Goal: Task Accomplishment & Management: Complete application form

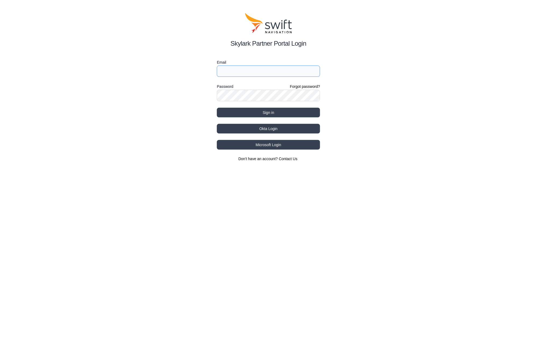
click at [253, 74] on input "Email" at bounding box center [268, 71] width 103 height 11
type input "[EMAIL_ADDRESS][DOMAIN_NAME]"
click at [282, 127] on button "Okta Login" at bounding box center [268, 129] width 103 height 10
click at [268, 113] on button "Sign in" at bounding box center [268, 113] width 103 height 10
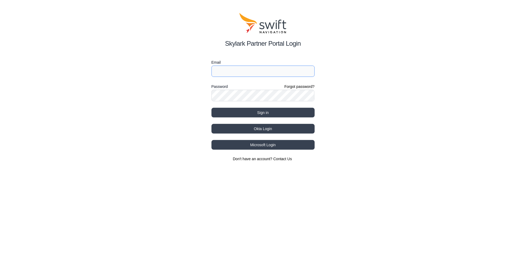
click at [230, 73] on input "Email" at bounding box center [263, 71] width 103 height 11
type input "[EMAIL_ADDRESS][DOMAIN_NAME]"
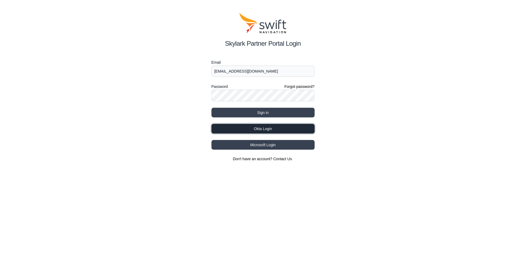
click at [265, 127] on button "Okta Login" at bounding box center [263, 129] width 103 height 10
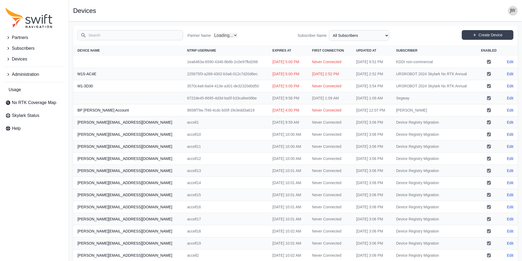
select select "Partner Name"
click at [483, 33] on link "Create Device" at bounding box center [488, 35] width 52 height 10
select select "ab3272ce-40d0-4c94-a524-96a758ab755c"
click at [514, 12] on img "button" at bounding box center [513, 11] width 10 height 10
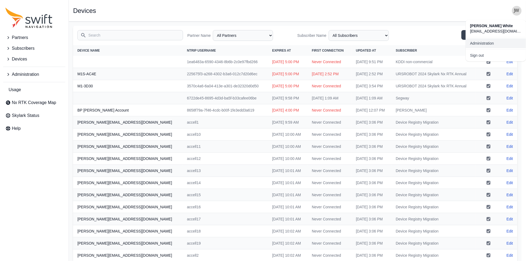
click at [488, 42] on link "Administration" at bounding box center [496, 43] width 60 height 10
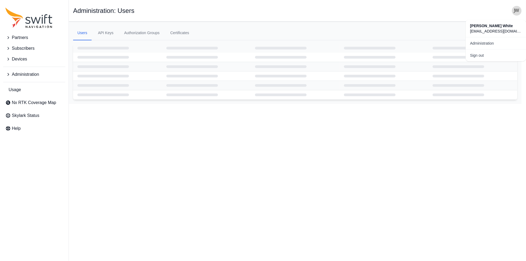
select select "ab3272ce-40d0-4c94-a524-96a758ab755c"
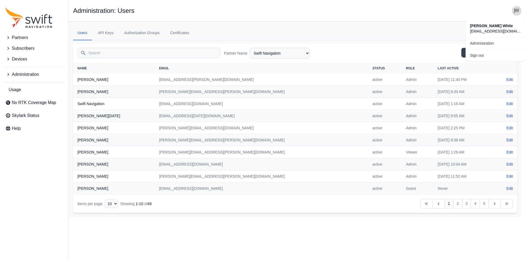
click at [372, 7] on div "Open sidebar Administration: Users" at bounding box center [297, 11] width 449 height 10
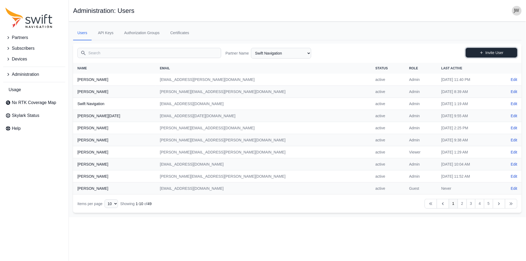
click at [489, 52] on link "Invite User" at bounding box center [492, 53] width 52 height 10
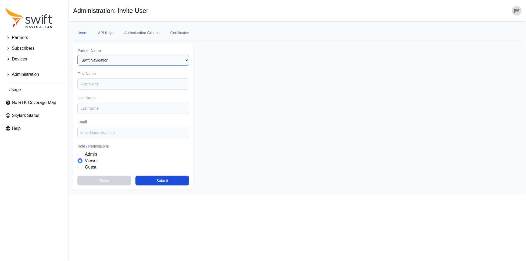
click at [186, 61] on select "Select a Partner AlpsAlpine Asensing Bad Elf Bench Mark Equipment & Supplies In…" at bounding box center [133, 60] width 112 height 11
select select "00c9b4e0-2a31-4269-8422-2b6f2d5bb8eb"
click at [77, 55] on select "Select a Partner AlpsAlpine Asensing Bad Elf Bench Mark Equipment & Supplies In…" at bounding box center [133, 60] width 112 height 11
click at [110, 84] on input "First Name" at bounding box center [133, 84] width 112 height 11
type input "Rick"
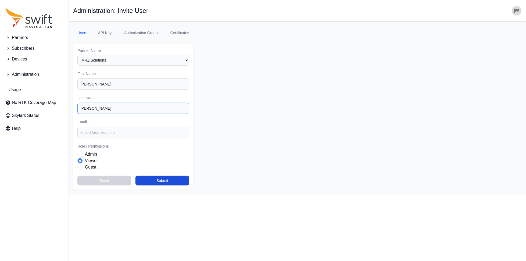
type input "Lewis"
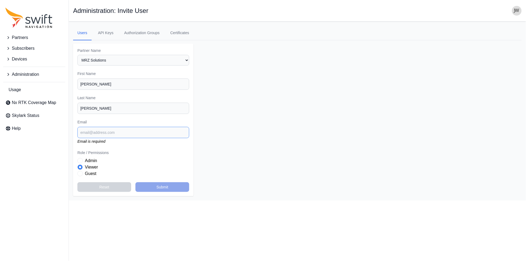
click at [101, 133] on input "Email" at bounding box center [133, 132] width 112 height 11
paste input "Ricky@mrz-solutions.com"
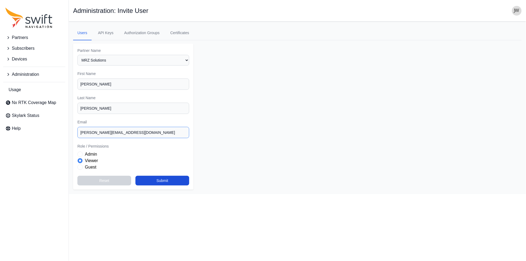
click at [83, 131] on input "Ricky@mrz-solutions.com" at bounding box center [133, 132] width 112 height 11
type input "ricky@mrz-solutions.com"
click at [171, 179] on button "Submit" at bounding box center [163, 181] width 54 height 10
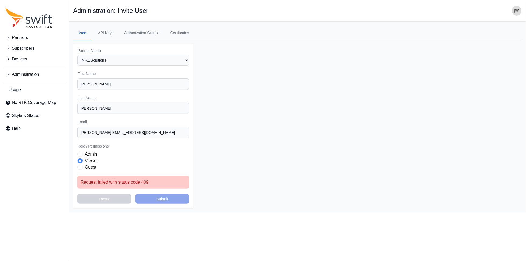
click at [80, 167] on span "Role" at bounding box center [79, 167] width 5 height 5
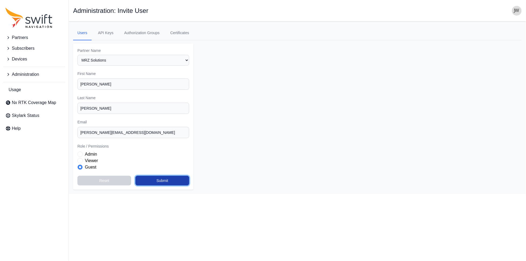
click at [164, 178] on button "Submit" at bounding box center [163, 181] width 54 height 10
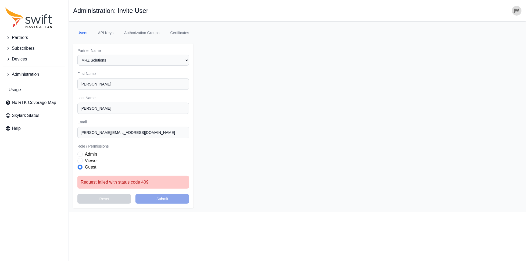
click at [82, 159] on span "Role" at bounding box center [79, 160] width 5 height 5
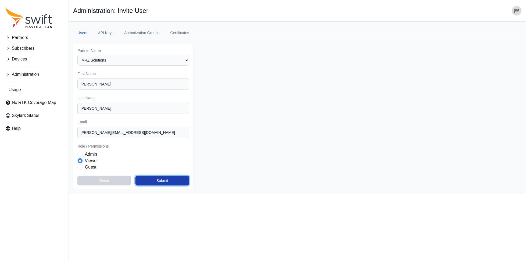
click at [156, 180] on button "Submit" at bounding box center [163, 181] width 54 height 10
